Goal: Use online tool/utility: Utilize a website feature to perform a specific function

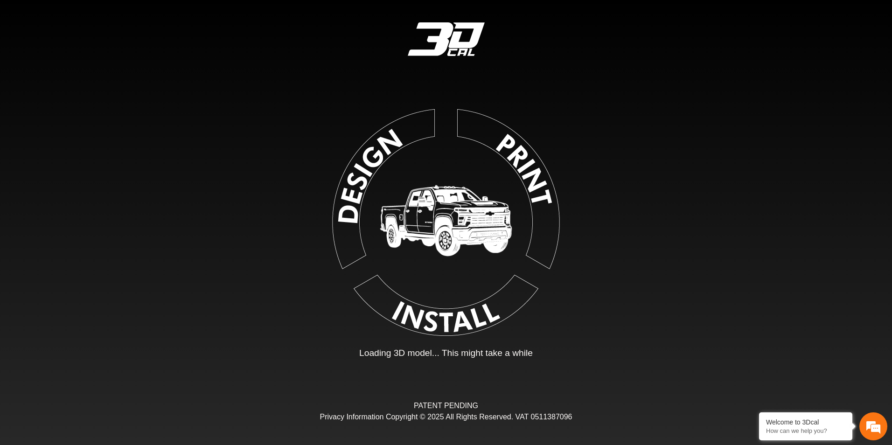
type input "*"
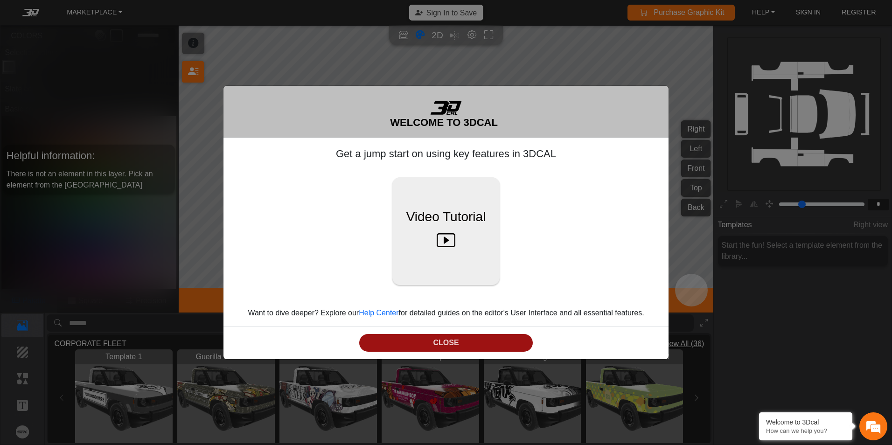
click at [512, 337] on button "CLOSE" at bounding box center [445, 343] width 173 height 18
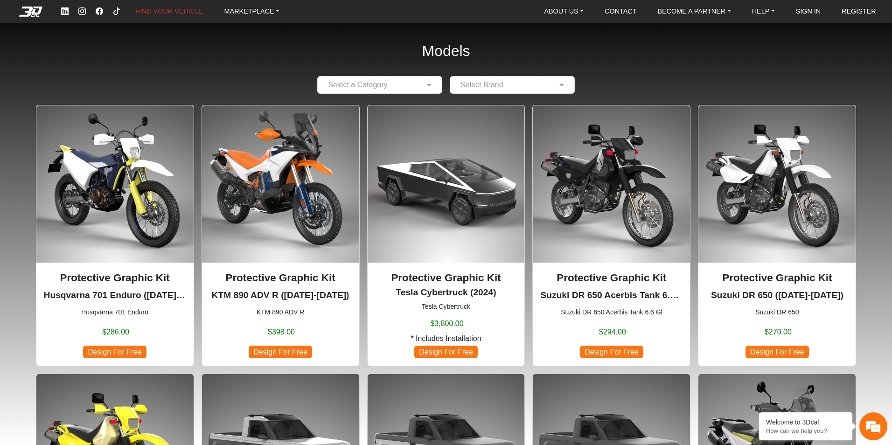
scroll to position [326, 0]
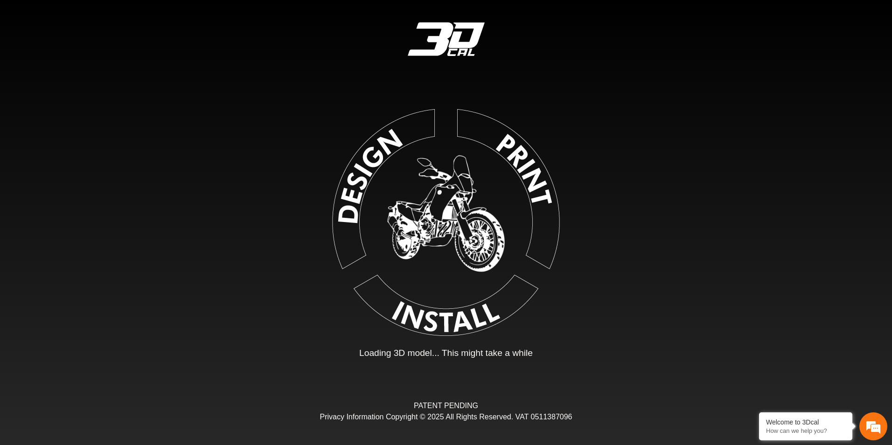
type input "*"
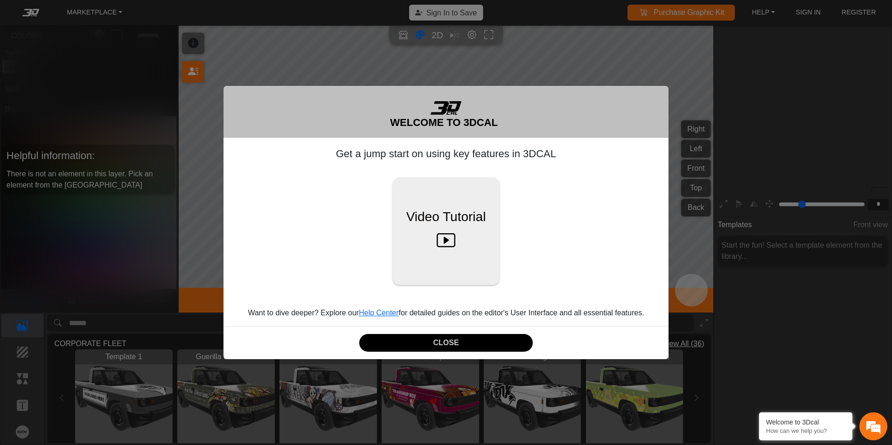
scroll to position [150, 144]
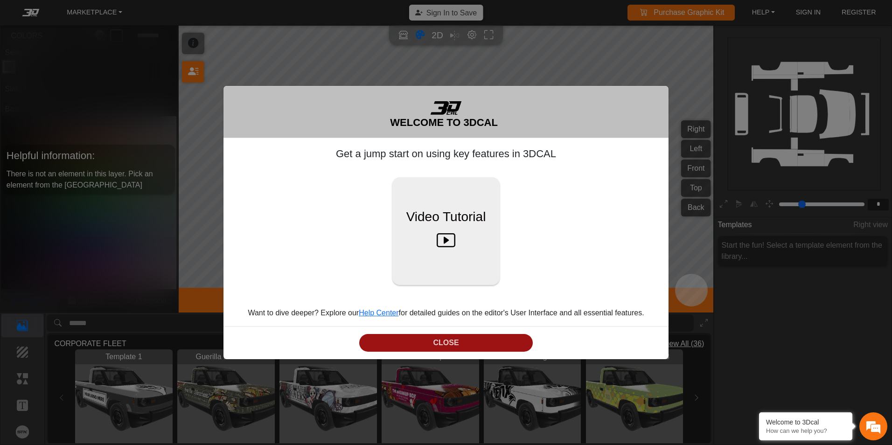
click at [443, 344] on button "CLOSE" at bounding box center [445, 343] width 173 height 18
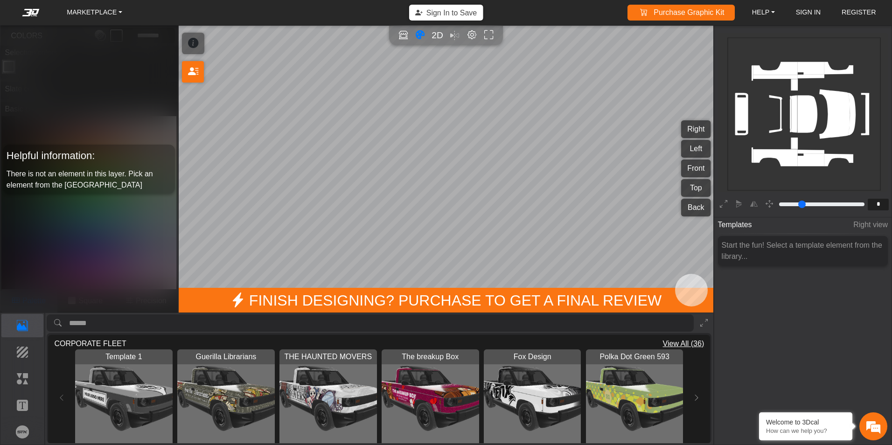
scroll to position [0, 0]
click at [339, 383] on img "View THE HAUNTED MOVERS" at bounding box center [327, 397] width 97 height 97
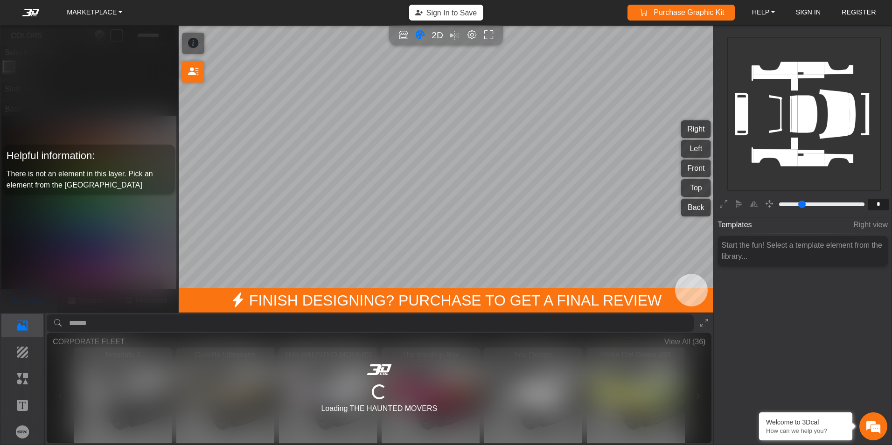
type input "*********"
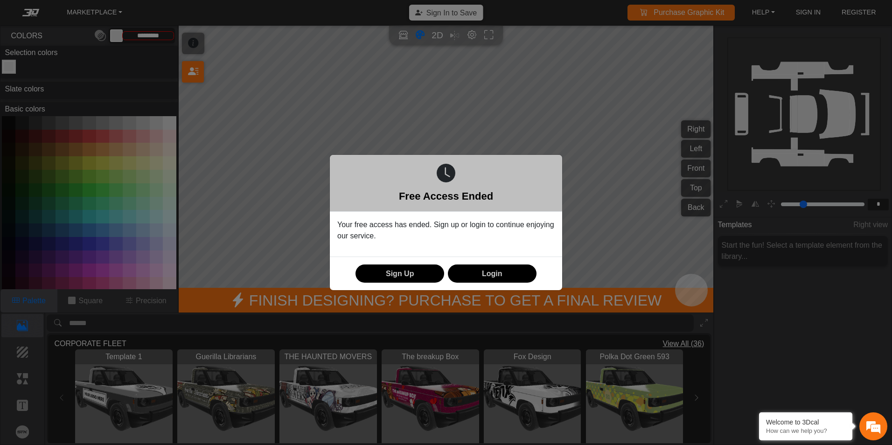
click at [644, 154] on div "Free Access Ended Your free access has ended. Sign up or login to continue enjo…" at bounding box center [446, 222] width 892 height 445
